Goal: Register for event/course

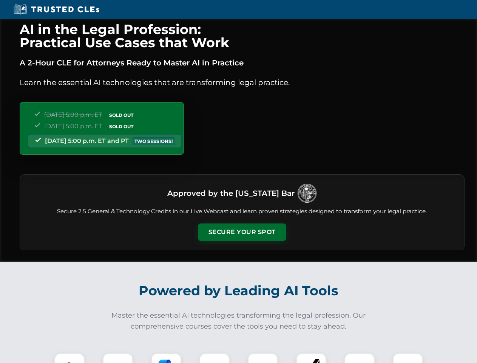
click at [242, 232] on button "Secure Your Spot" at bounding box center [242, 231] width 88 height 17
click at [70, 358] on img at bounding box center [70, 368] width 22 height 22
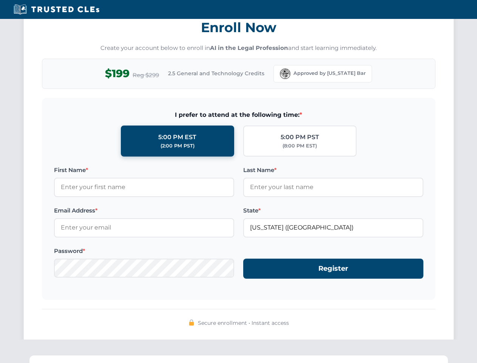
scroll to position [742, 0]
